Goal: Use online tool/utility: Utilize a website feature to perform a specific function

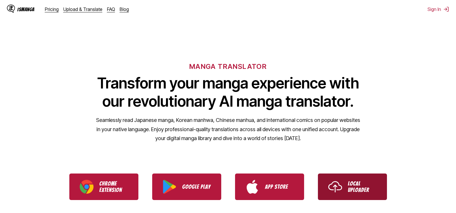
click at [335, 181] on img "Use IsManga Local Uploader" at bounding box center [336, 187] width 14 height 14
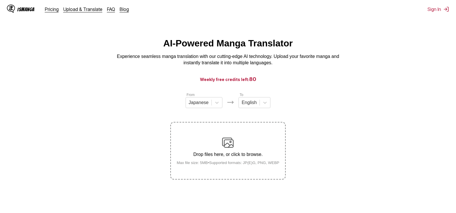
click at [249, 142] on div "Drop files here, or click to browse. Max file size: 5MB • Supported formats: JP…" at bounding box center [228, 151] width 112 height 28
click at [0, 0] on input "Drop files here, or click to browse. Max file size: 5MB • Supported formats: JP…" at bounding box center [0, 0] width 0 height 0
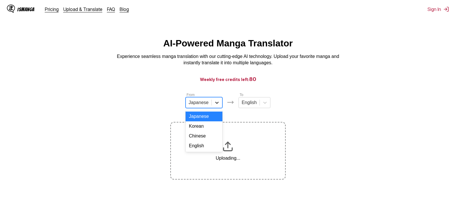
click at [219, 108] on div at bounding box center [217, 102] width 10 height 10
click at [206, 127] on div "Korean" at bounding box center [204, 126] width 37 height 10
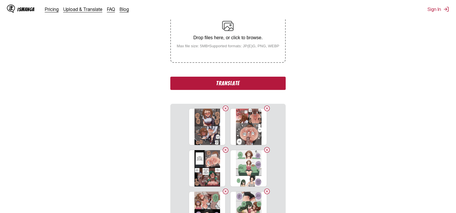
scroll to position [112, 0]
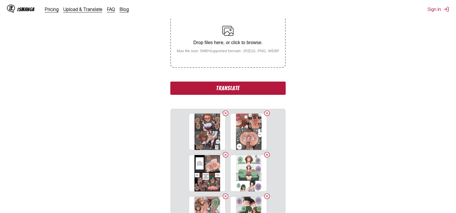
click at [245, 87] on button "Translate" at bounding box center [227, 87] width 115 height 13
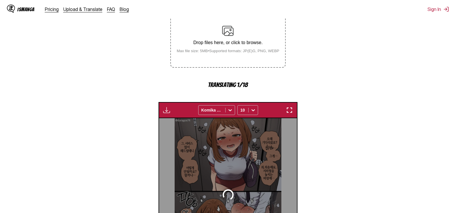
scroll to position [172, 0]
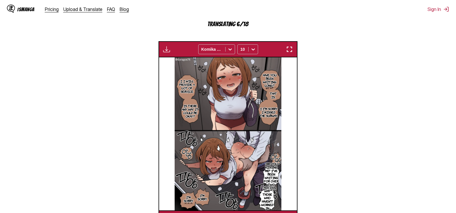
click at [287, 47] on img "button" at bounding box center [289, 49] width 7 height 7
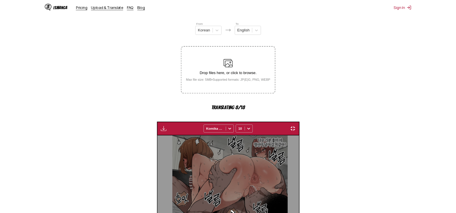
scroll to position [0, 826]
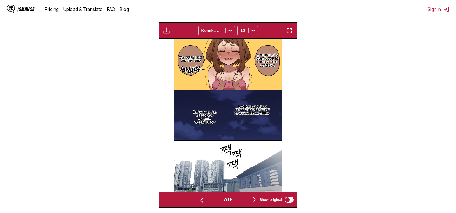
click at [291, 28] on img "button" at bounding box center [289, 30] width 7 height 7
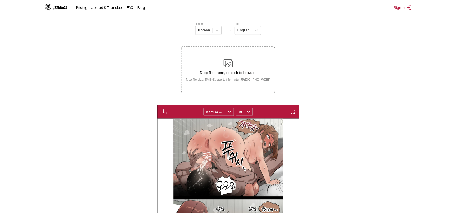
scroll to position [0, 2341]
